Goal: Task Accomplishment & Management: Complete application form

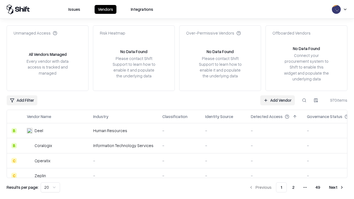
click at [277, 100] on link "Add Vendor" at bounding box center [277, 100] width 35 height 10
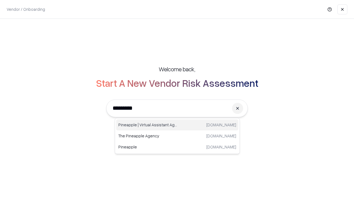
click at [177, 125] on div "Pineapple | Virtual Assistant Agency [DOMAIN_NAME]" at bounding box center [177, 124] width 122 height 11
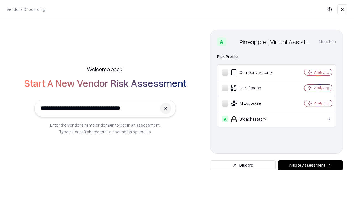
type input "**********"
click at [310, 165] on button "Initiate Assessment" at bounding box center [310, 165] width 65 height 10
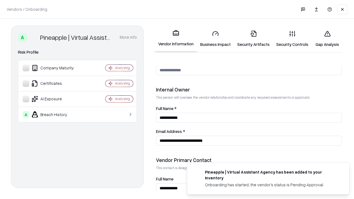
scroll to position [286, 0]
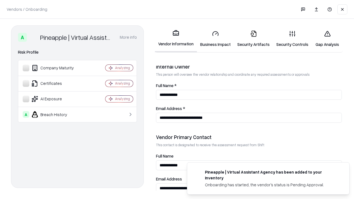
click at [215, 39] on link "Business Impact" at bounding box center [215, 39] width 37 height 26
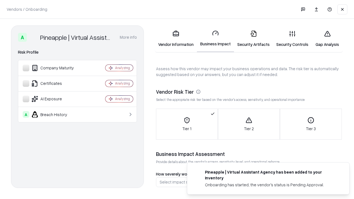
click at [253, 39] on link "Security Artifacts" at bounding box center [253, 39] width 39 height 26
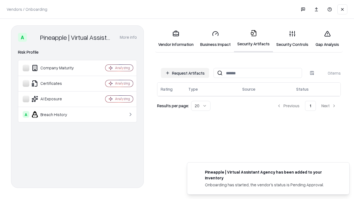
click at [185, 73] on button "Request Artifacts" at bounding box center [185, 73] width 48 height 10
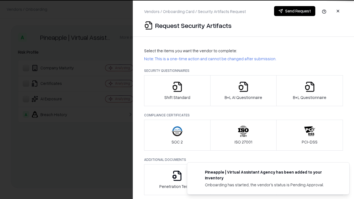
click at [177, 91] on icon "button" at bounding box center [177, 86] width 11 height 11
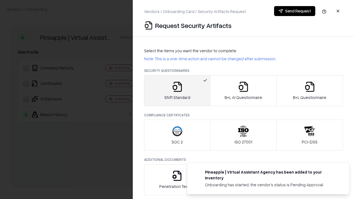
click at [295, 11] on button "Send Request" at bounding box center [294, 11] width 41 height 10
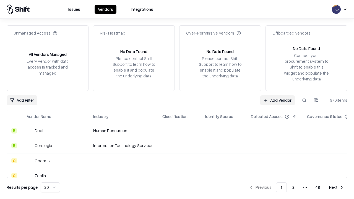
click at [304, 100] on button at bounding box center [304, 100] width 10 height 10
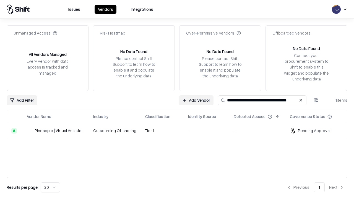
type input "**********"
click at [180, 131] on td "Tier 1" at bounding box center [162, 130] width 43 height 15
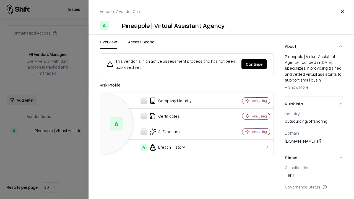
click at [254, 64] on button "Continue" at bounding box center [253, 64] width 25 height 10
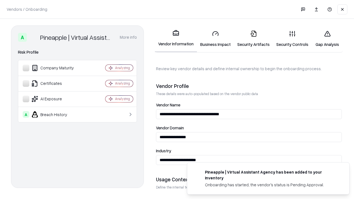
click at [253, 39] on link "Security Artifacts" at bounding box center [253, 39] width 39 height 26
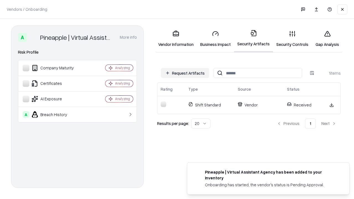
click at [292, 39] on link "Security Controls" at bounding box center [292, 39] width 39 height 26
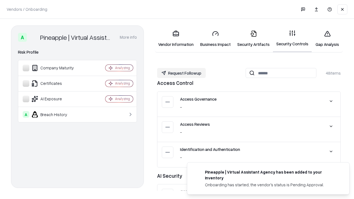
click at [181, 73] on button "Request Followup" at bounding box center [181, 73] width 49 height 10
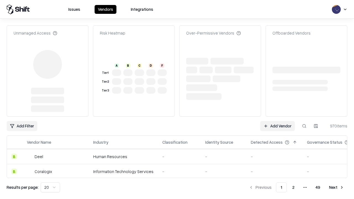
click at [277, 121] on link "Add Vendor" at bounding box center [277, 126] width 35 height 10
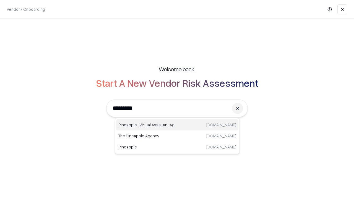
click at [177, 125] on div "Pineapple | Virtual Assistant Agency [DOMAIN_NAME]" at bounding box center [177, 124] width 122 height 11
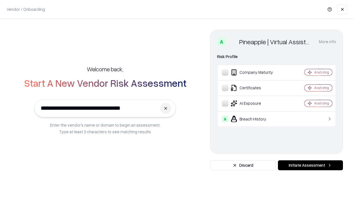
type input "**********"
click at [310, 165] on button "Initiate Assessment" at bounding box center [310, 165] width 65 height 10
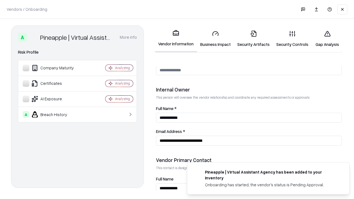
scroll to position [286, 0]
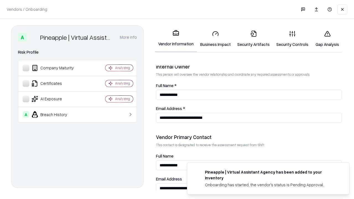
click at [327, 39] on link "Gap Analysis" at bounding box center [327, 39] width 31 height 26
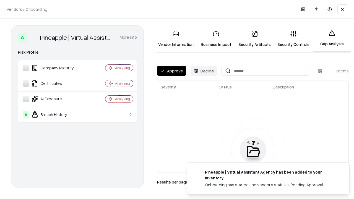
click at [171, 71] on button "Approve" at bounding box center [171, 71] width 29 height 10
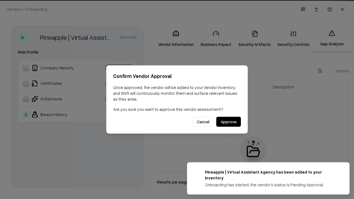
click at [228, 122] on button "Approve" at bounding box center [228, 122] width 25 height 10
